Goal: Browse casually: Explore the website without a specific task or goal

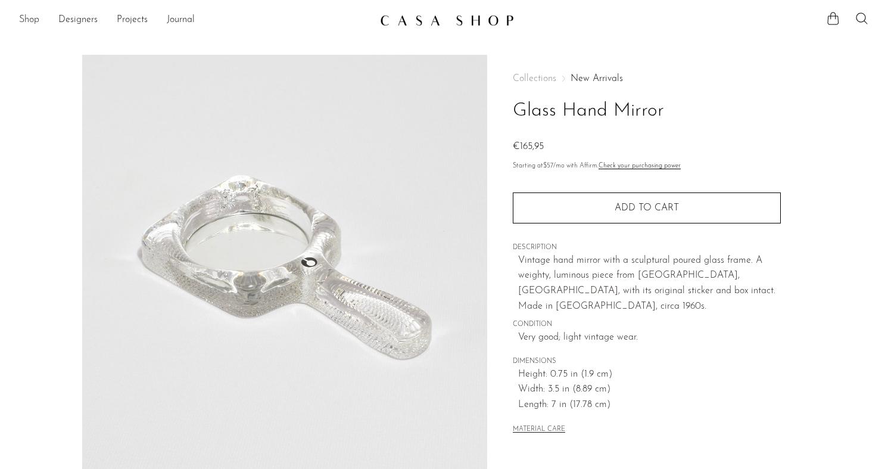
click at [31, 17] on link "Shop" at bounding box center [29, 20] width 20 height 15
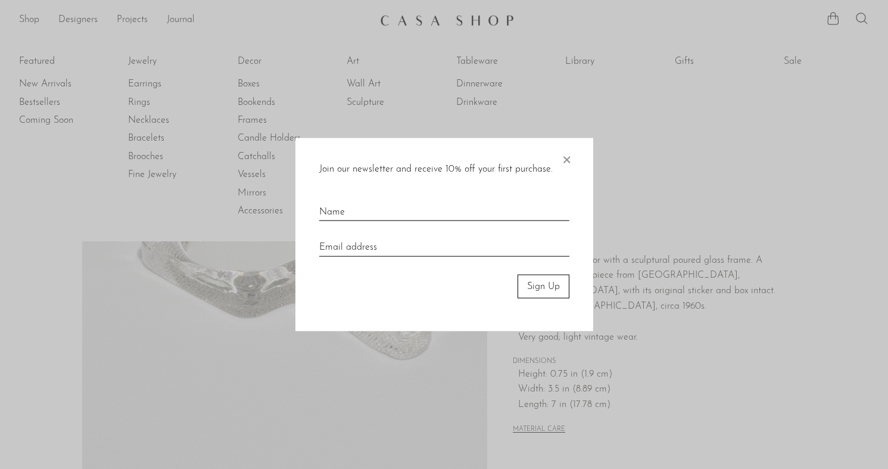
click at [581, 155] on div "Join our newsletter and receive 10% off your first purchase. × Sign Up" at bounding box center [444, 235] width 298 height 194
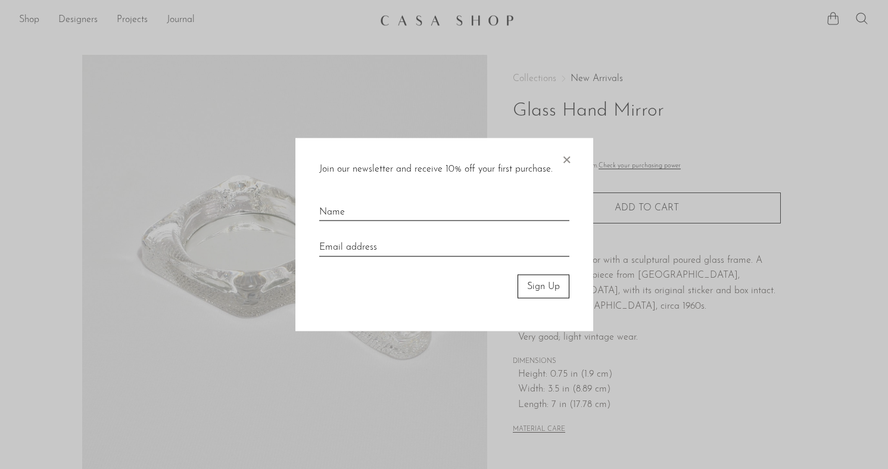
click at [572, 155] on div "Join our newsletter and receive 10% off your first purchase. × Sign Up" at bounding box center [444, 235] width 298 height 194
click at [569, 160] on span "×" at bounding box center [566, 157] width 12 height 38
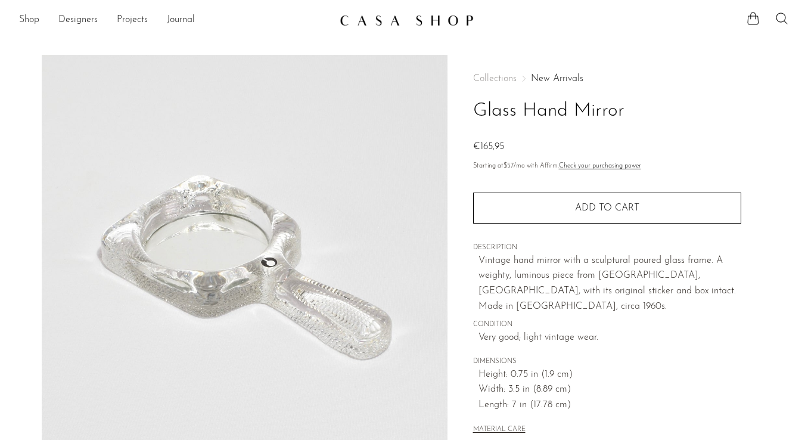
click at [36, 23] on link "Shop" at bounding box center [29, 20] width 20 height 15
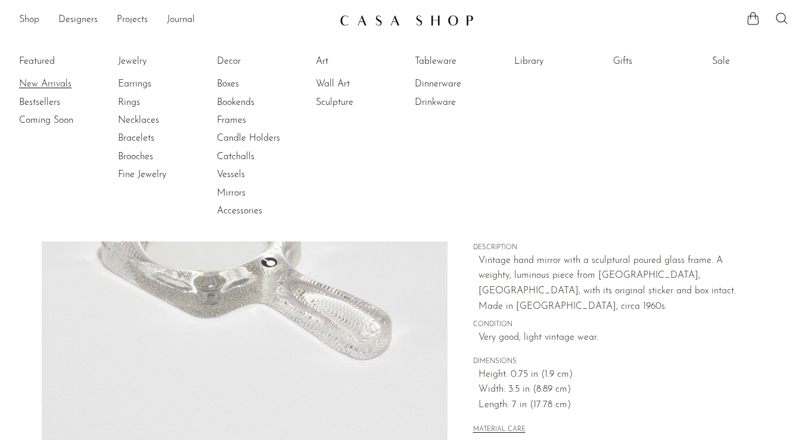
click at [42, 84] on link "New Arrivals" at bounding box center [63, 83] width 89 height 13
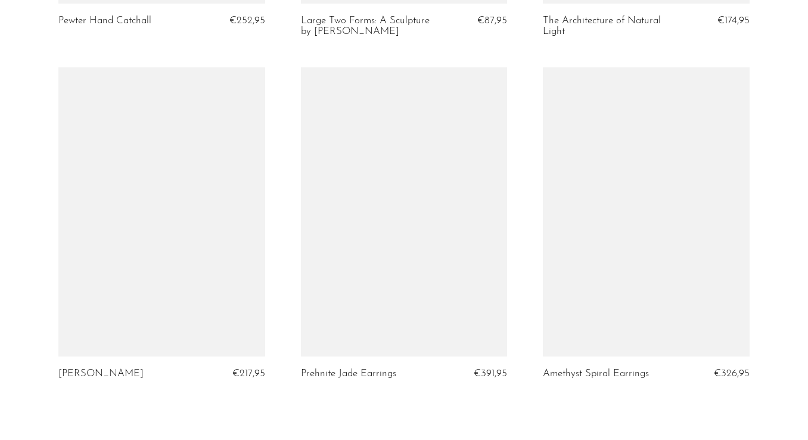
scroll to position [4093, 0]
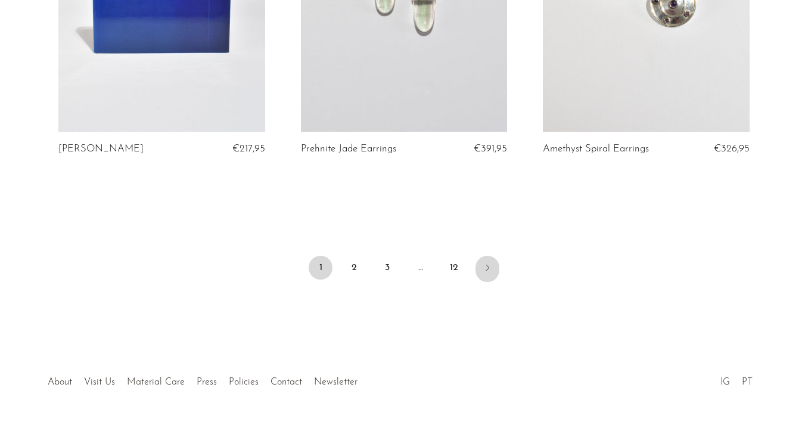
click at [488, 263] on icon "Next" at bounding box center [487, 268] width 10 height 10
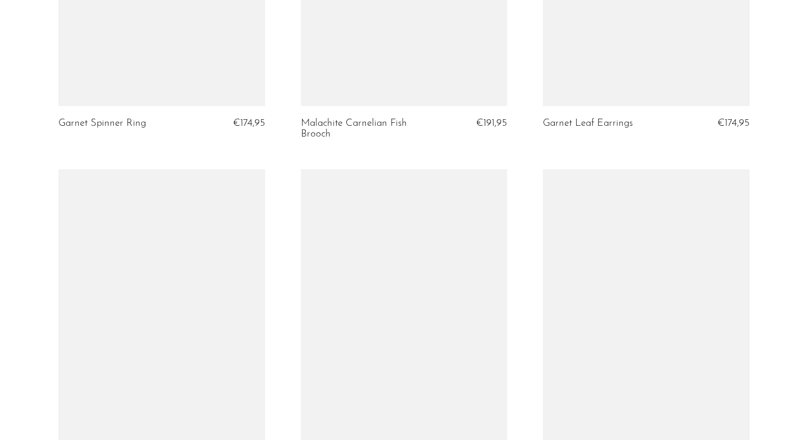
scroll to position [4043, 0]
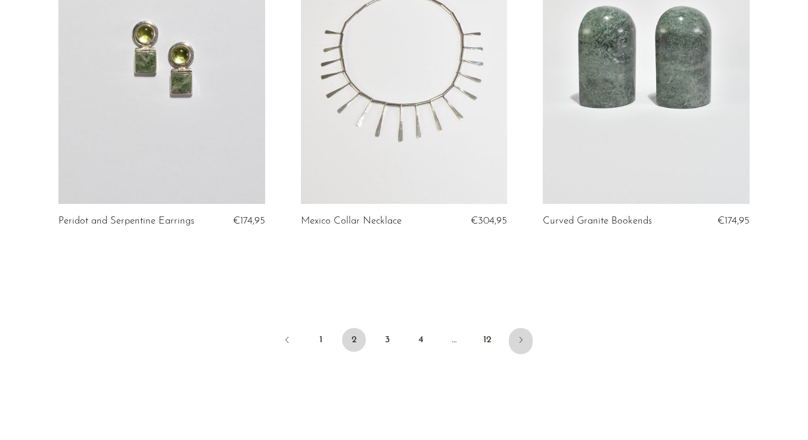
click at [515, 328] on link "Next" at bounding box center [521, 341] width 24 height 26
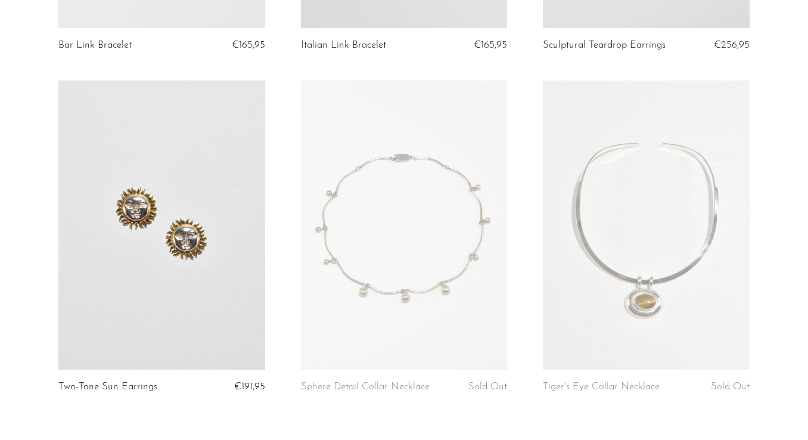
scroll to position [3934, 0]
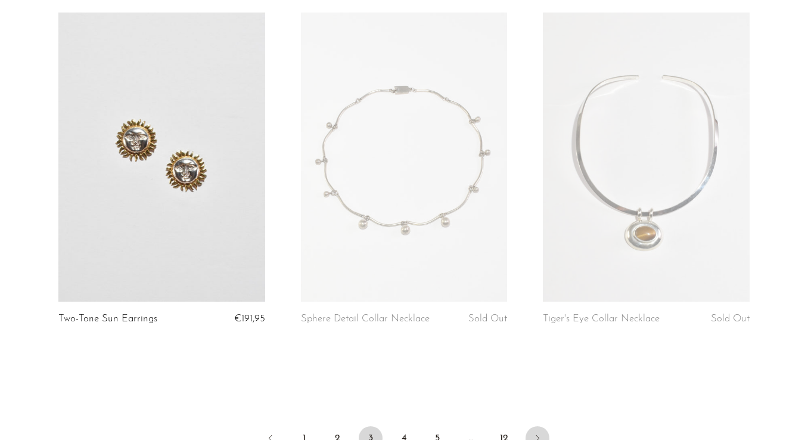
click at [538, 433] on icon "Next" at bounding box center [537, 438] width 10 height 10
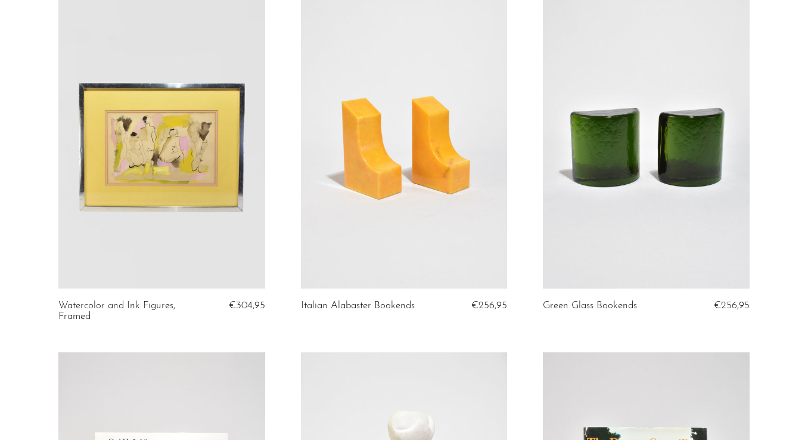
scroll to position [2285, 0]
